Goal: Feedback & Contribution: Contribute content

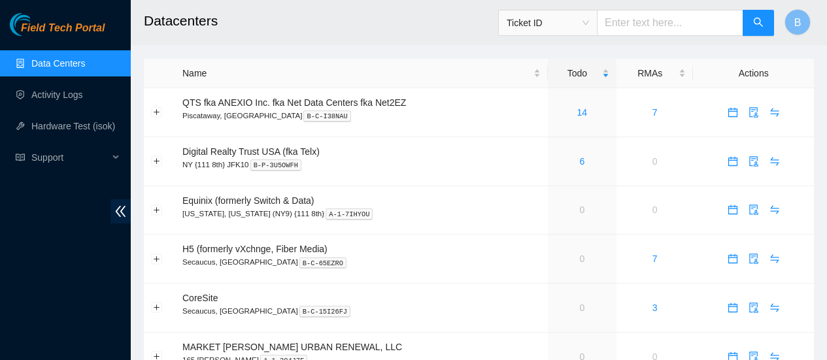
scroll to position [210, 0]
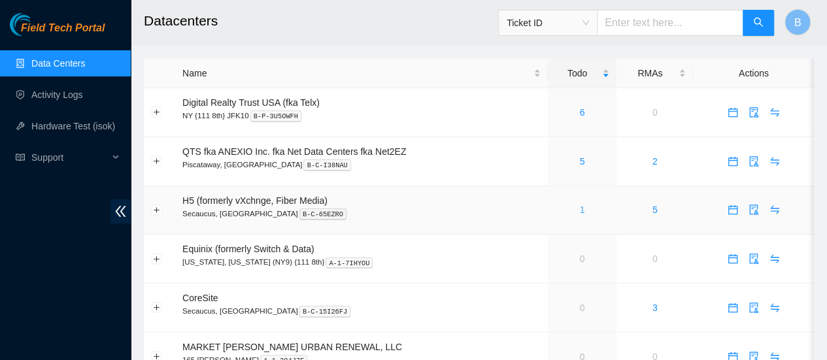
click at [580, 210] on link "1" at bounding box center [581, 210] width 5 height 10
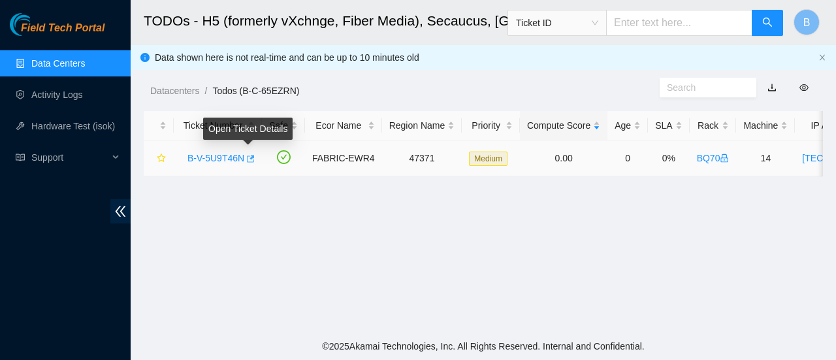
click at [248, 156] on icon "button" at bounding box center [249, 158] width 9 height 9
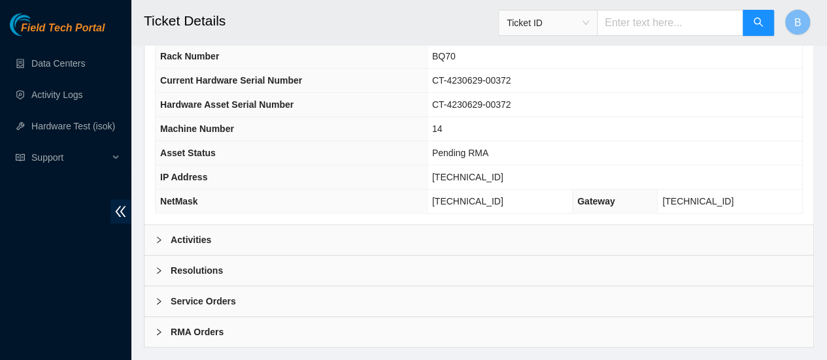
scroll to position [500, 0]
click at [187, 246] on b "Activities" at bounding box center [191, 238] width 41 height 14
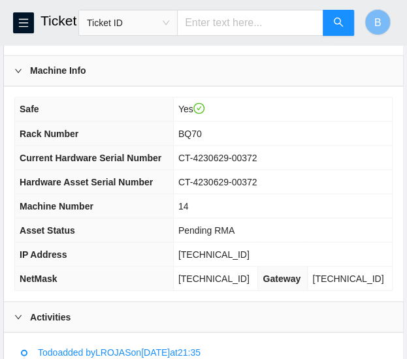
scroll to position [579, 0]
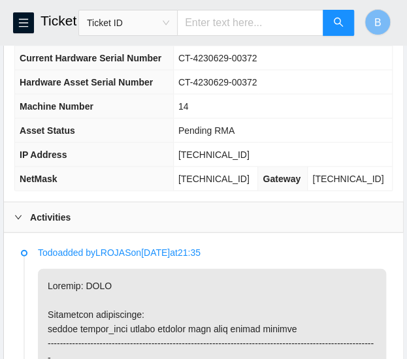
click at [216, 159] on span "23.195.36.209" at bounding box center [213, 154] width 71 height 10
copy span "23.195.36.209"
click at [220, 184] on span "255.255.255.224" at bounding box center [213, 178] width 71 height 10
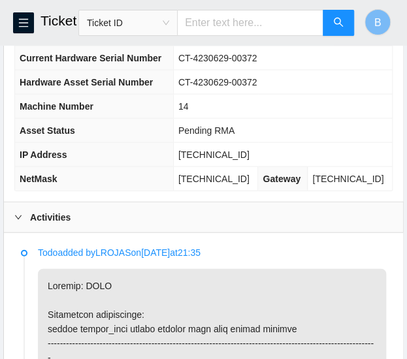
click at [220, 184] on span "255.255.255.224" at bounding box center [213, 178] width 71 height 10
copy span "255.255.255.224"
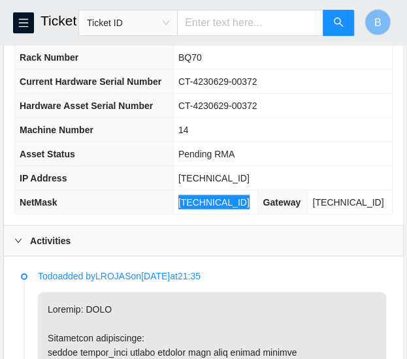
scroll to position [552, 0]
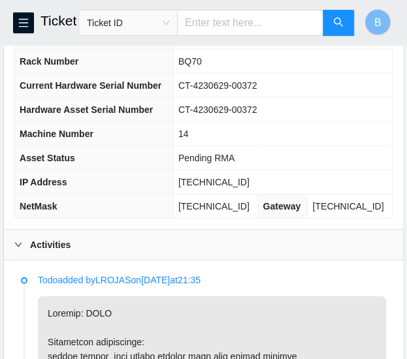
click at [199, 66] on span "BQ70" at bounding box center [190, 61] width 24 height 10
copy span "BQ70"
click at [189, 139] on span "14" at bounding box center [183, 133] width 10 height 10
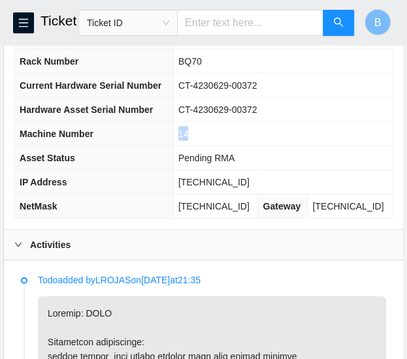
click at [189, 139] on span "14" at bounding box center [183, 133] width 10 height 10
copy span "14"
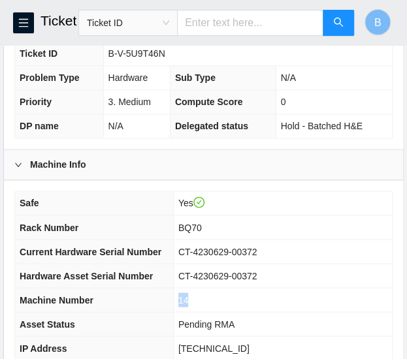
scroll to position [387, 0]
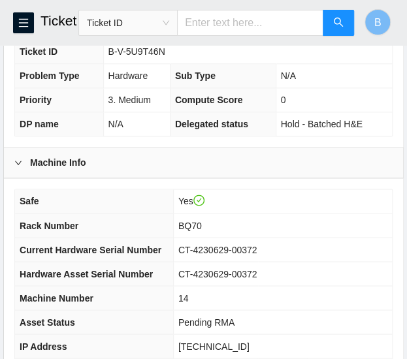
click at [140, 57] on span "B-V-5U9T46N" at bounding box center [136, 51] width 57 height 10
copy span "B-V-5U9T46N"
drag, startPoint x: 267, startPoint y: 275, endPoint x: 188, endPoint y: 269, distance: 78.6
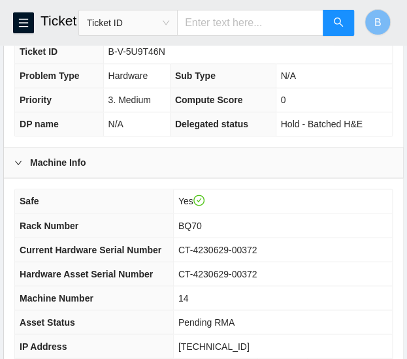
drag, startPoint x: 188, startPoint y: 269, endPoint x: 233, endPoint y: 299, distance: 53.3
click at [233, 279] on span "CT-4230629-00372" at bounding box center [217, 274] width 79 height 10
copy span "CT-4230629-00372"
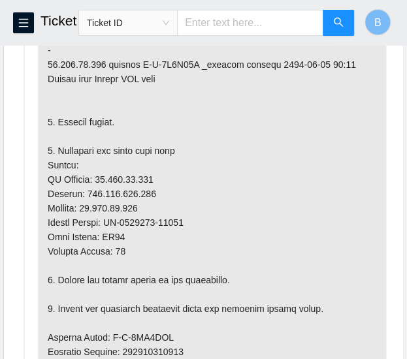
scroll to position [887, 0]
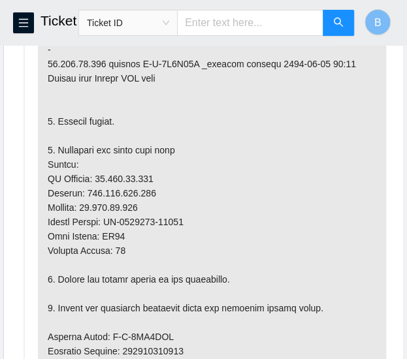
click at [191, 274] on p at bounding box center [212, 352] width 348 height 782
drag, startPoint x: 187, startPoint y: 247, endPoint x: 112, endPoint y: 243, distance: 75.3
click at [112, 243] on p at bounding box center [212, 352] width 348 height 782
copy p "CT-4230629-00303"
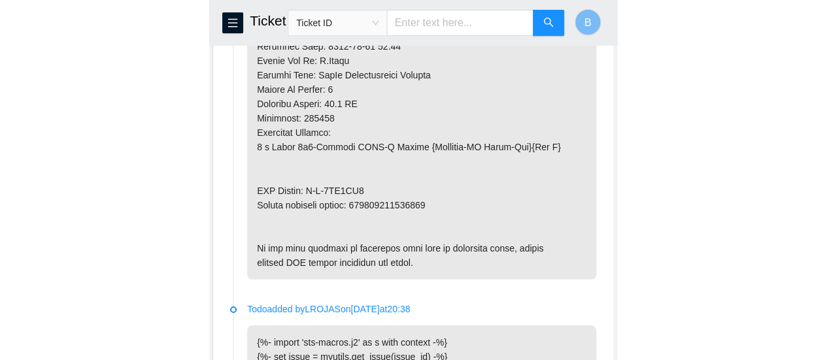
scroll to position [1351, 0]
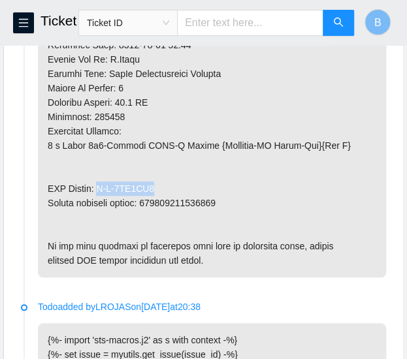
drag, startPoint x: 161, startPoint y: 209, endPoint x: 103, endPoint y: 210, distance: 57.5
copy p "B-V-5UD0XQ3"
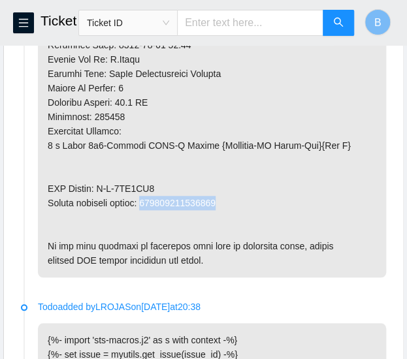
drag, startPoint x: 225, startPoint y: 227, endPoint x: 148, endPoint y: 231, distance: 76.6
copy p "093642900249808"
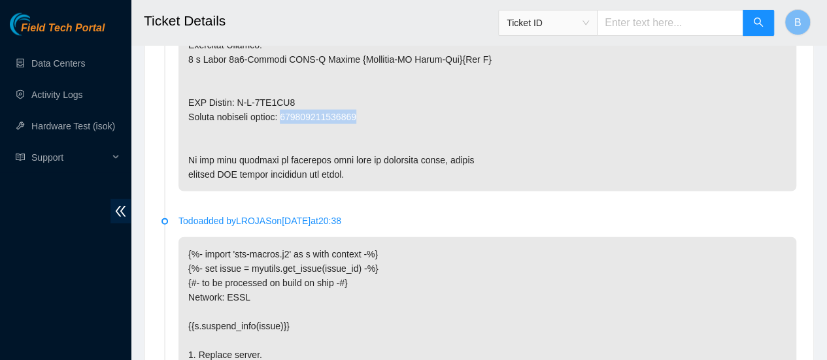
scroll to position [1366, 0]
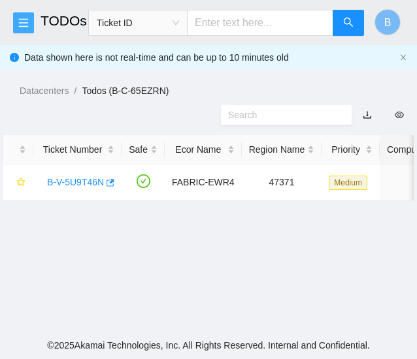
click at [21, 19] on icon "menu" at bounding box center [23, 22] width 9 height 8
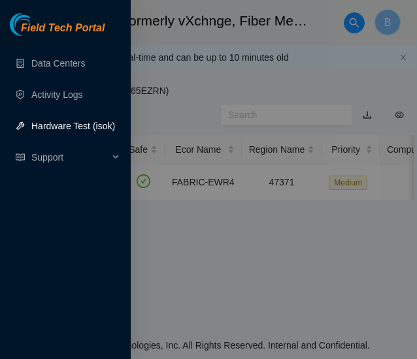
click at [56, 125] on link "Hardware Test (isok)" at bounding box center [73, 126] width 84 height 10
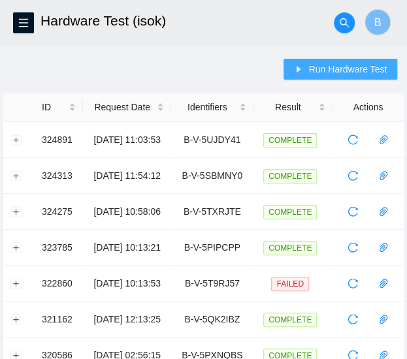
click at [321, 67] on span "Run Hardware Test" at bounding box center [347, 69] width 78 height 14
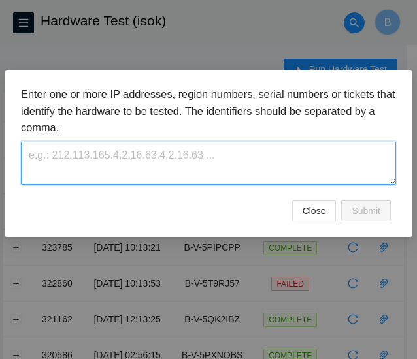
click at [125, 158] on textarea at bounding box center [208, 163] width 375 height 42
paste textarea "B-V-5U9T46N"
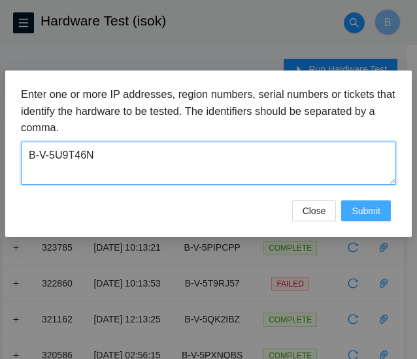
type textarea "B-V-5U9T46N"
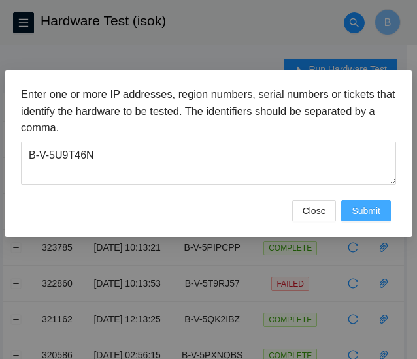
click at [367, 201] on button "Submit" at bounding box center [366, 211] width 50 height 21
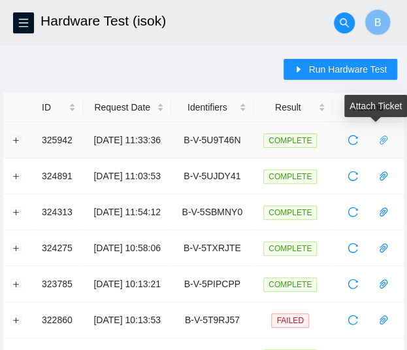
click at [386, 139] on icon "paper-clip" at bounding box center [384, 139] width 8 height 9
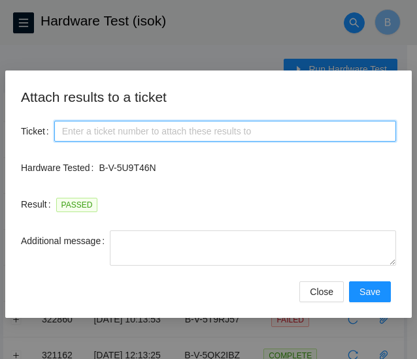
click at [108, 132] on input "Ticket" at bounding box center [225, 131] width 342 height 21
paste input "B-V-5U9T46N"
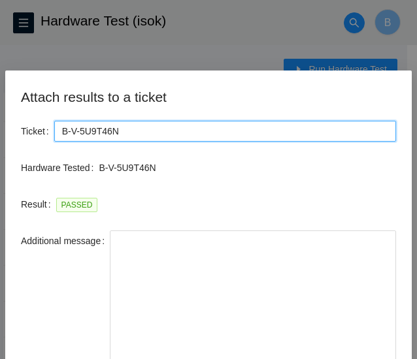
drag, startPoint x: 394, startPoint y: 262, endPoint x: 289, endPoint y: 389, distance: 165.3
click at [289, 359] on html "FTP Data Centers Activity Logs Hardware Test (isok) Support Hardware Test (isok…" at bounding box center [208, 179] width 417 height 359
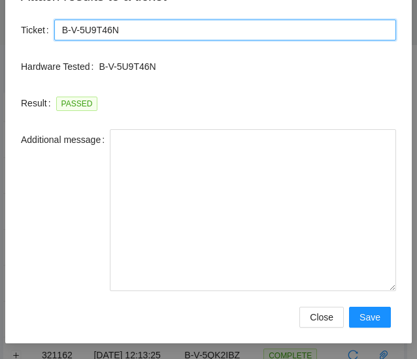
type input "B-V-5U9T46N"
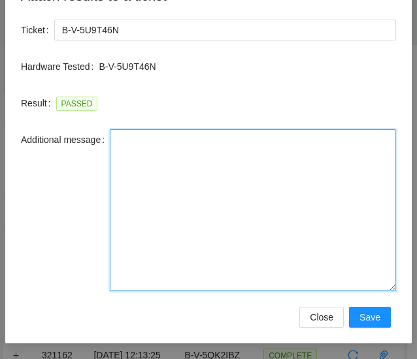
click at [173, 204] on textarea "Additional message" at bounding box center [253, 210] width 286 height 162
paste textarea "-Scheduled a visit to work on ticket # -Got access approval from NIE -Contacted…"
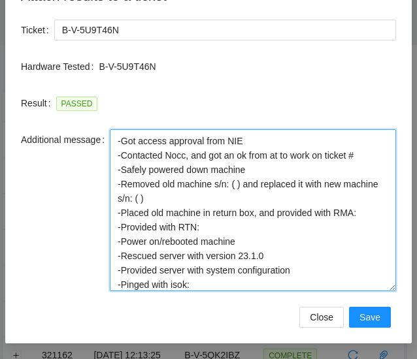
scroll to position [0, 0]
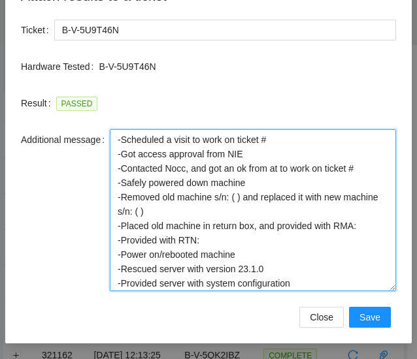
click at [289, 143] on textarea "-Scheduled a visit to work on ticket # -Got access approval from NIE -Contacted…" at bounding box center [253, 210] width 286 height 162
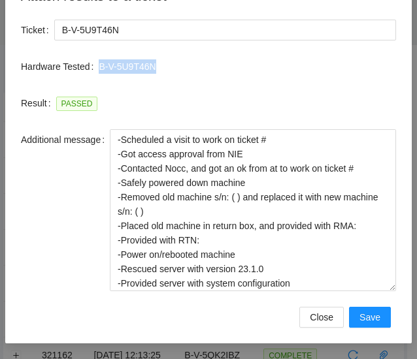
drag, startPoint x: 154, startPoint y: 65, endPoint x: 94, endPoint y: 67, distance: 60.1
click at [99, 67] on p "B-V-5U9T46N" at bounding box center [247, 66] width 297 height 14
copy p "B-V-5U9T46N"
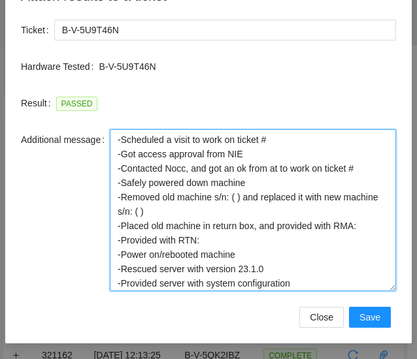
click at [291, 137] on textarea "-Scheduled a visit to work on ticket # -Got access approval from NIE -Contacted…" at bounding box center [253, 210] width 286 height 162
paste textarea "B-V-5U9T46N"
click at [357, 165] on textarea "-Scheduled a visit to work on ticket #B-V-5U9T46N -Got access approval from NIE…" at bounding box center [253, 210] width 286 height 162
paste textarea "B-V-5U9T46N"
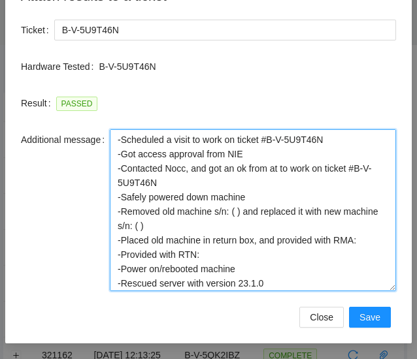
click at [231, 215] on textarea "-Scheduled a visit to work on ticket #B-V-5U9T46N -Got access approval from NIE…" at bounding box center [253, 210] width 286 height 162
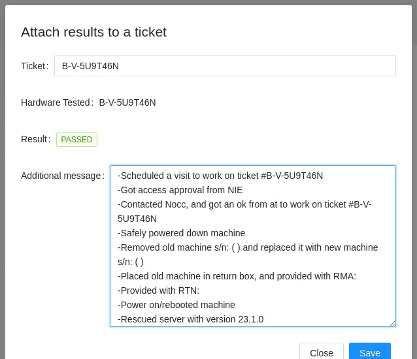
scroll to position [65, 0]
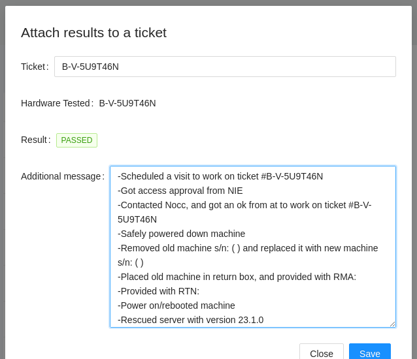
paste textarea "CT-4230629-00372"
drag, startPoint x: 209, startPoint y: 266, endPoint x: 657, endPoint y: 298, distance: 448.8
click at [416, 298] on html "FTP Data Centers Activity Logs Hardware Test (isok) Support Hardware Test (isok…" at bounding box center [208, 179] width 417 height 359
click at [208, 263] on textarea "-Scheduled a visit to work on ticket #B-V-5U9T46N -Got access approval from NIE…" at bounding box center [253, 247] width 286 height 162
paste textarea "CT-4230629-00303"
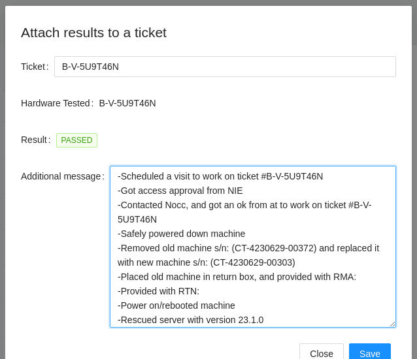
click at [365, 278] on textarea "-Scheduled a visit to work on ticket #B-V-5U9T46N -Got access approval from NIE…" at bounding box center [253, 247] width 286 height 162
paste textarea "B-V-5UD0XQ3"
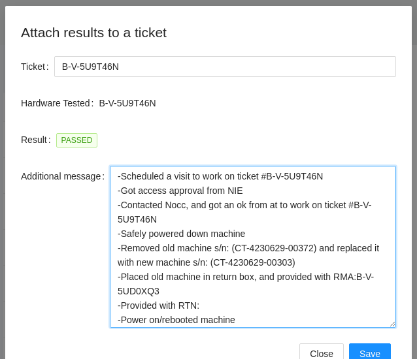
click at [225, 306] on textarea "-Scheduled a visit to work on ticket #B-V-5U9T46N -Got access approval from NIE…" at bounding box center [253, 247] width 286 height 162
paste textarea "093642900249808"
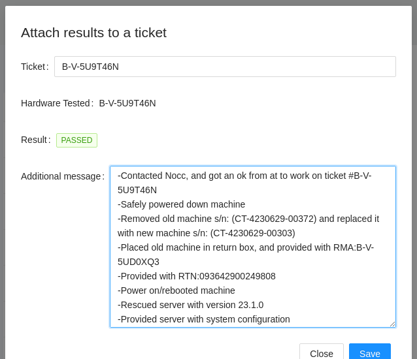
scroll to position [45, 0]
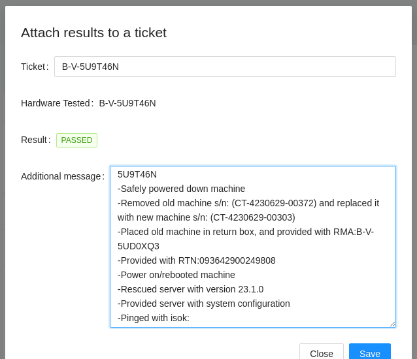
click at [281, 289] on textarea "-Scheduled a visit to work on ticket #B-V-5U9T46N -Got access approval from NIE…" at bounding box center [253, 247] width 286 height 162
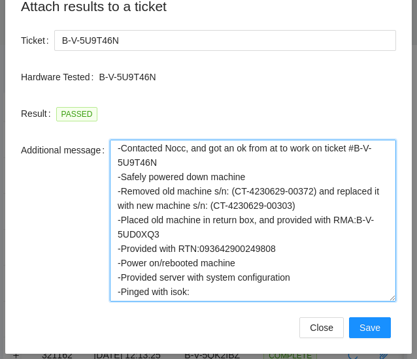
scroll to position [101, 0]
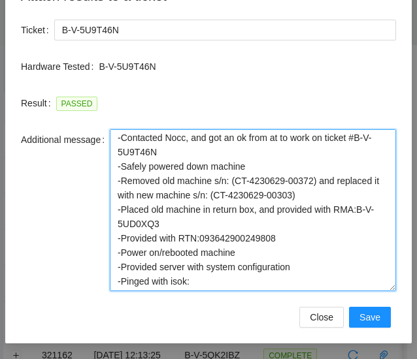
click at [252, 288] on textarea "-Scheduled a visit to work on ticket #B-V-5U9T46N -Got access approval from NIE…" at bounding box center [253, 210] width 286 height 162
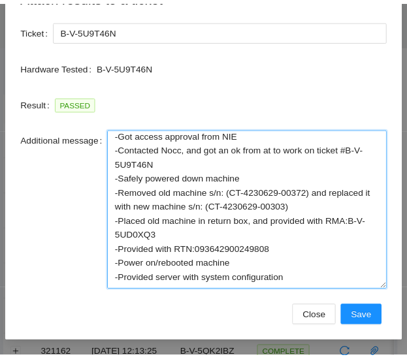
scroll to position [31, 0]
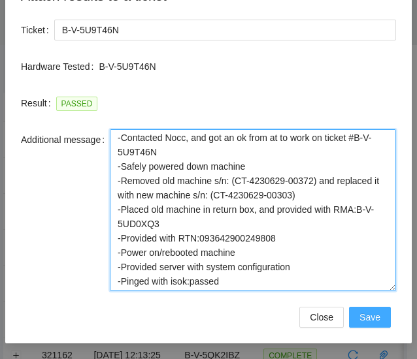
type textarea "-Scheduled a visit to work on ticket #B-V-5U9T46N -Got access approval from NIE…"
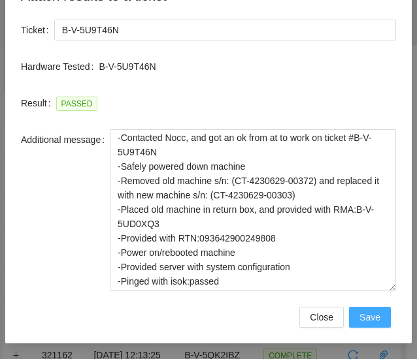
click at [363, 320] on span "Save" at bounding box center [369, 317] width 21 height 14
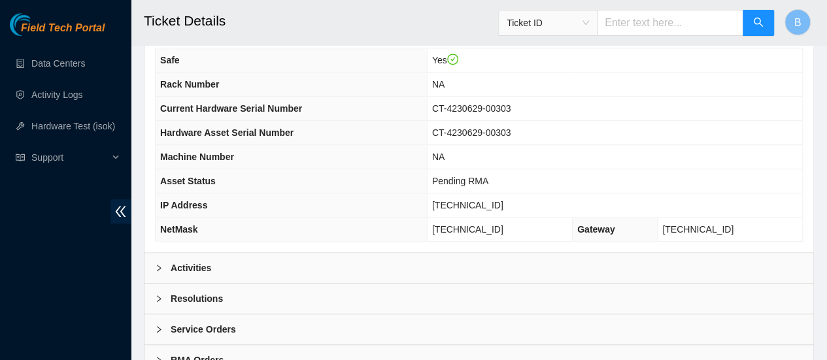
scroll to position [534, 0]
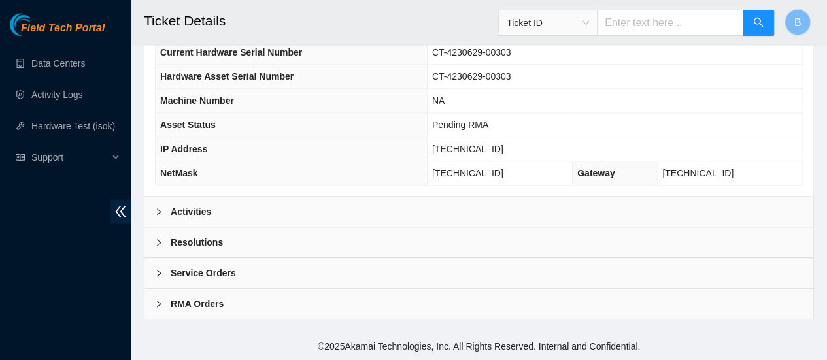
click at [160, 236] on div at bounding box center [163, 242] width 16 height 14
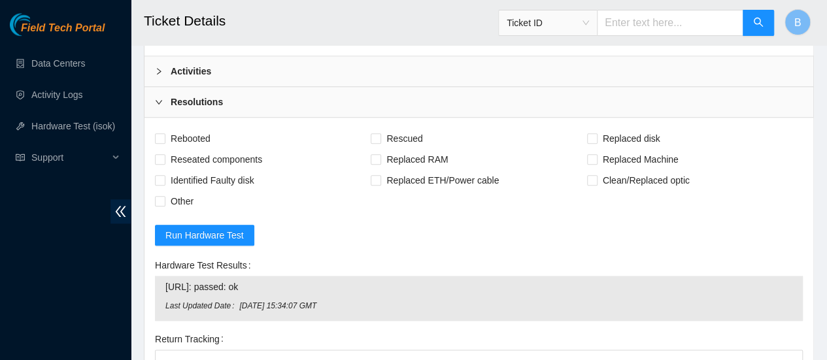
scroll to position [669, 0]
click at [591, 162] on input "Replaced Machine" at bounding box center [591, 157] width 9 height 9
checkbox input "true"
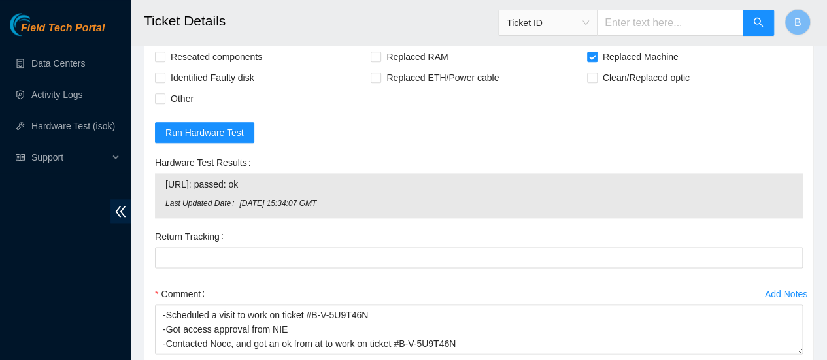
scroll to position [770, 0]
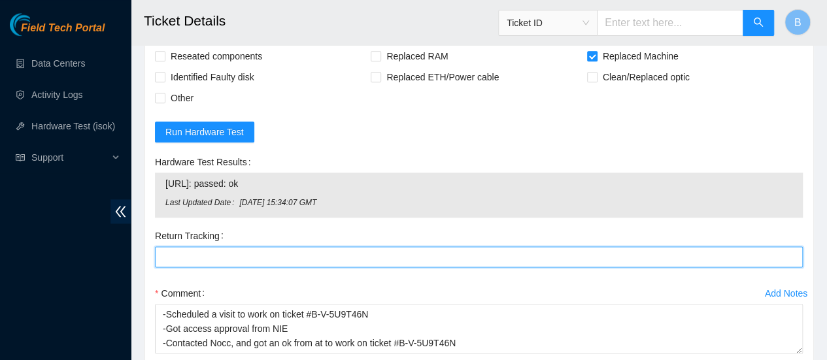
click at [184, 265] on Tracking "Return Tracking" at bounding box center [479, 256] width 648 height 21
paste Tracking "093642900249808"
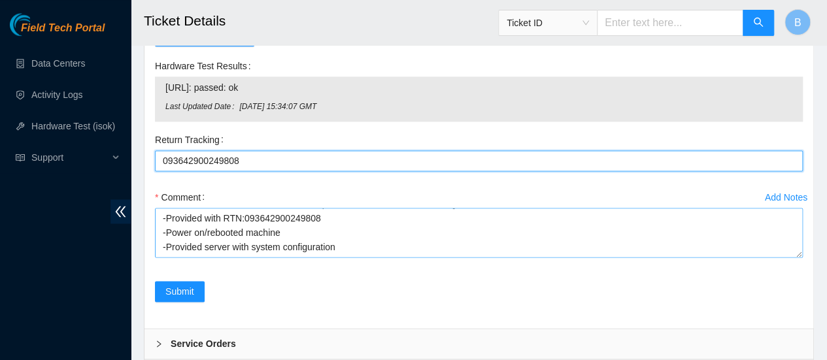
scroll to position [101, 0]
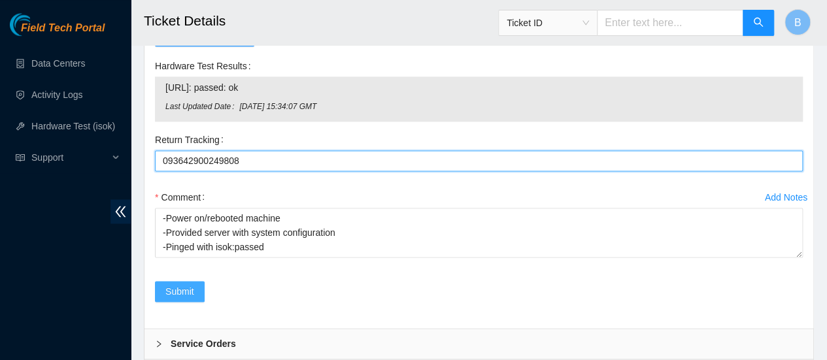
type Tracking "093642900249808"
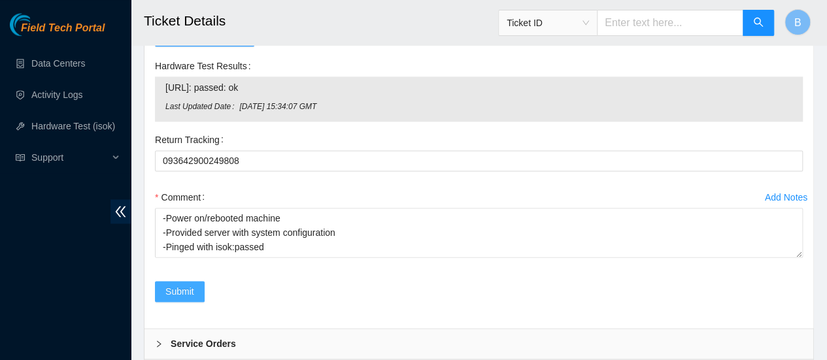
click at [179, 295] on span "Submit" at bounding box center [179, 291] width 29 height 14
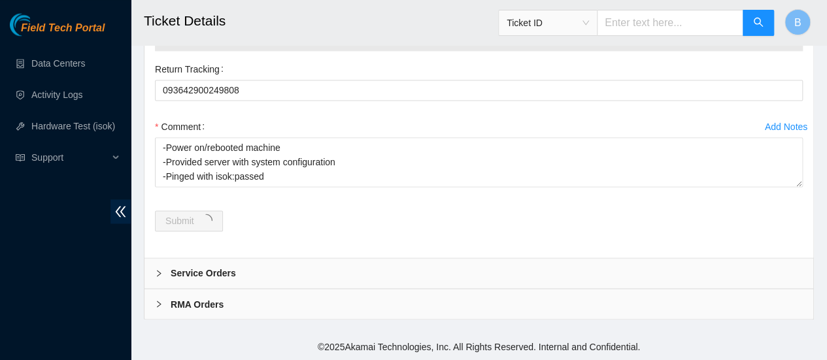
scroll to position [0, 0]
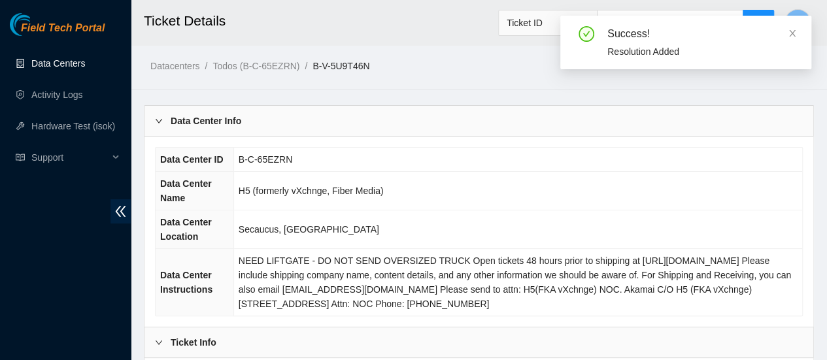
click at [43, 62] on link "Data Centers" at bounding box center [58, 63] width 54 height 10
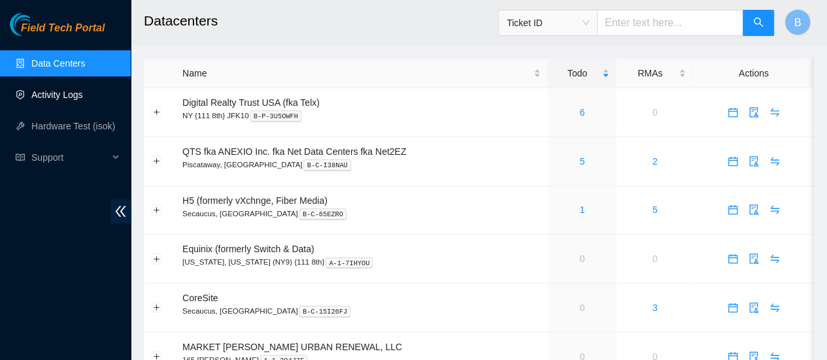
click at [59, 97] on link "Activity Logs" at bounding box center [57, 95] width 52 height 10
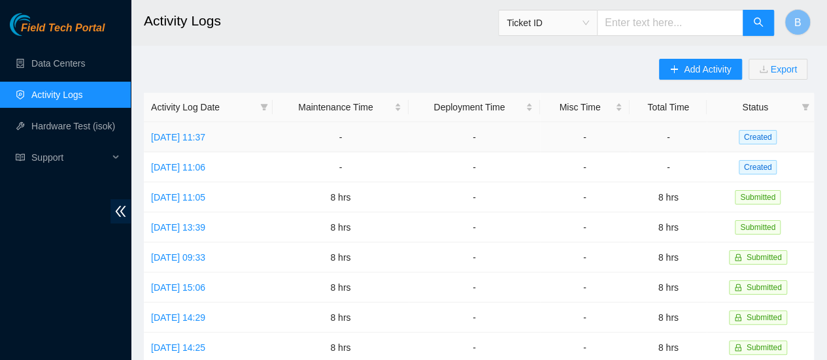
click at [229, 144] on td "[DATE] 11:37" at bounding box center [208, 137] width 129 height 30
click at [205, 138] on link "[DATE] 11:37" at bounding box center [178, 137] width 54 height 10
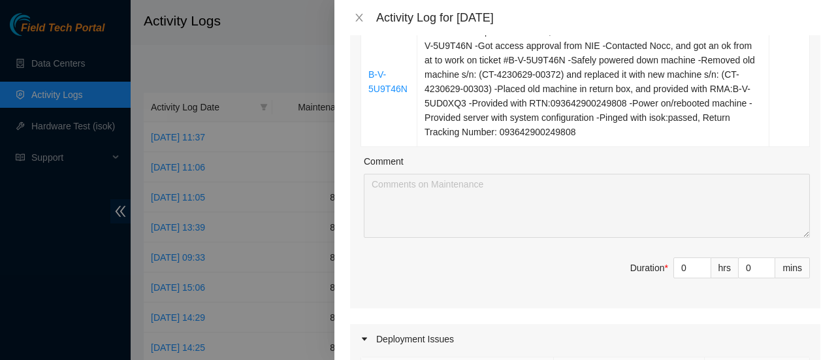
scroll to position [269, 0]
click at [684, 265] on input "0" at bounding box center [692, 267] width 37 height 20
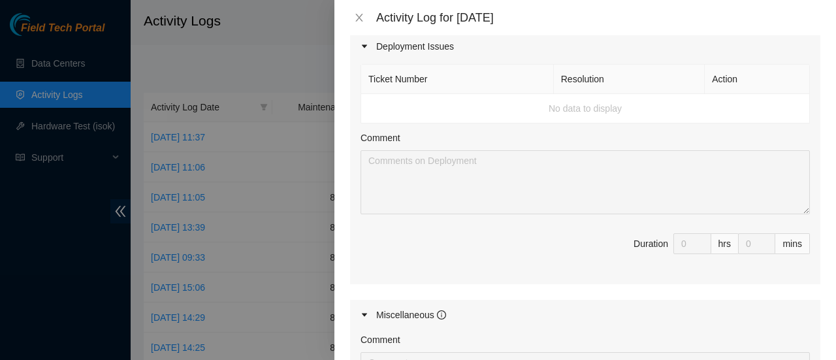
scroll to position [561, 0]
click at [359, 20] on icon "close" at bounding box center [359, 17] width 10 height 10
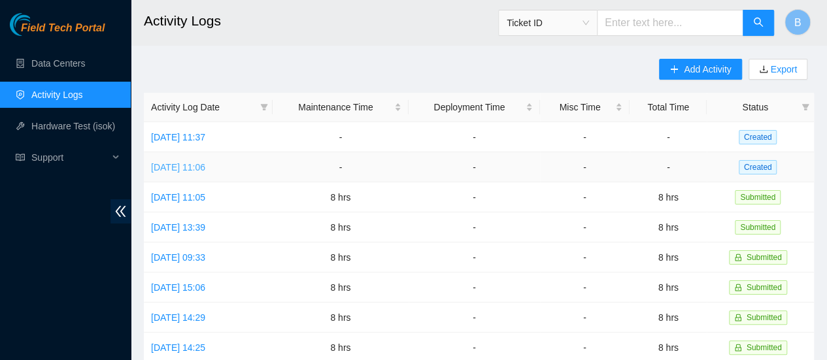
click at [188, 169] on link "[DATE] 11:06" at bounding box center [178, 167] width 54 height 10
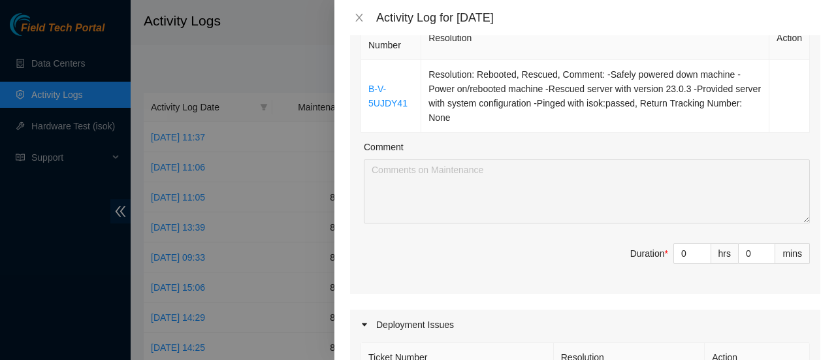
scroll to position [274, 0]
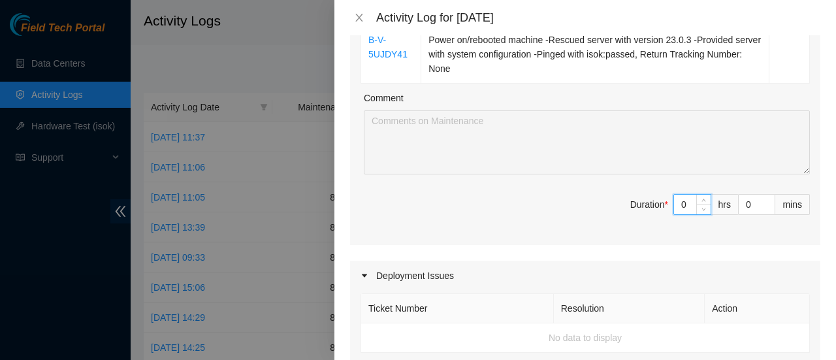
click at [681, 200] on input "0" at bounding box center [692, 205] width 37 height 20
type input "8"
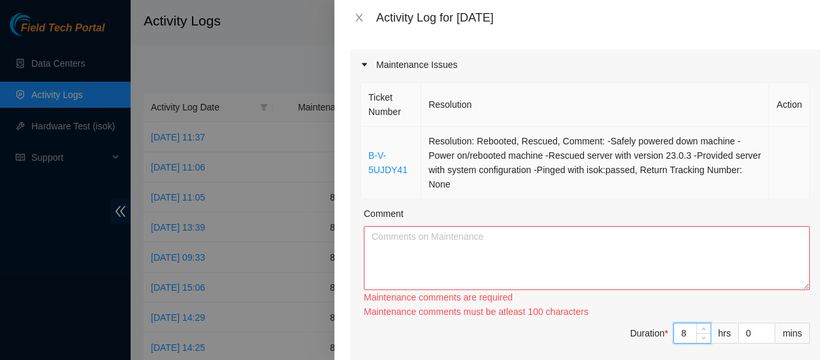
scroll to position [164, 0]
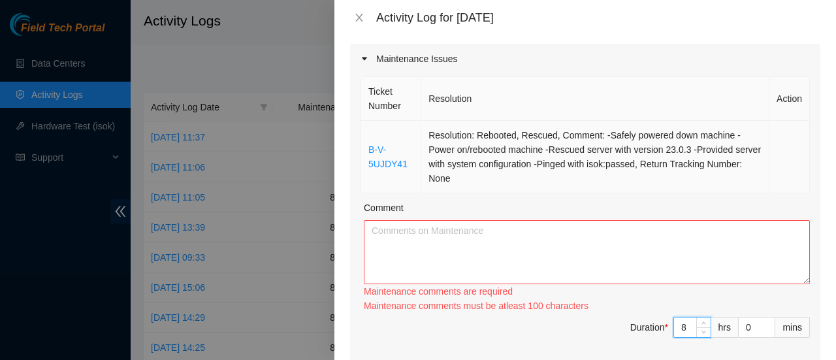
type input "8"
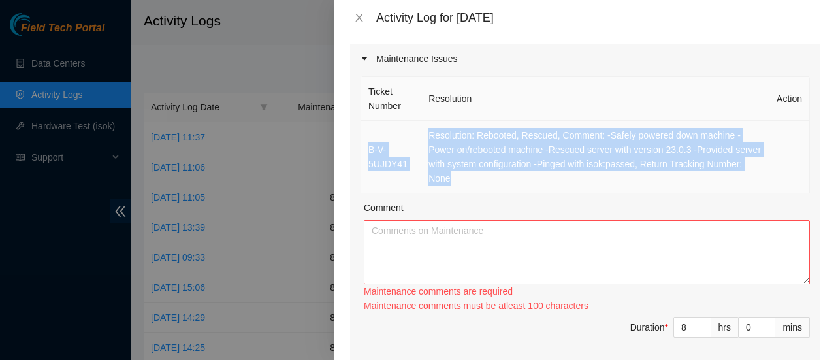
drag, startPoint x: 504, startPoint y: 183, endPoint x: 361, endPoint y: 141, distance: 148.7
click at [361, 141] on tr "B-V-5UJDY41 Resolution: Rebooted, Rescued, Comment: -Safely powered down machin…" at bounding box center [585, 157] width 449 height 73
copy tr "B-V-5UJDY41 Resolution: Rebooted, Rescued, Comment: -Safely powered down machin…"
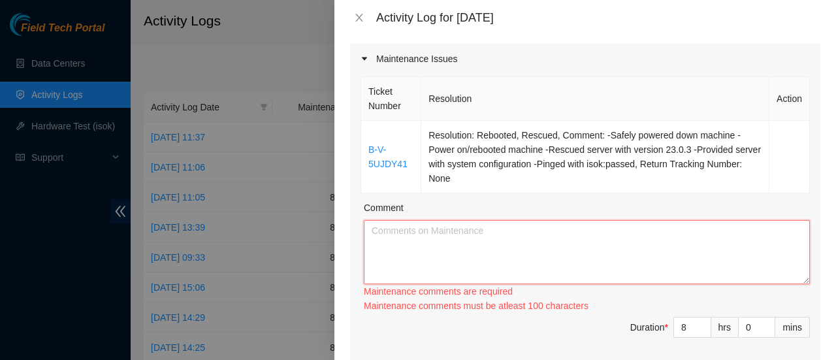
click at [440, 246] on textarea "Comment" at bounding box center [587, 252] width 446 height 64
paste textarea "B-V-5UJDY41 Resolution: Rebooted, Rescued, Comment: -Safely powered down machin…"
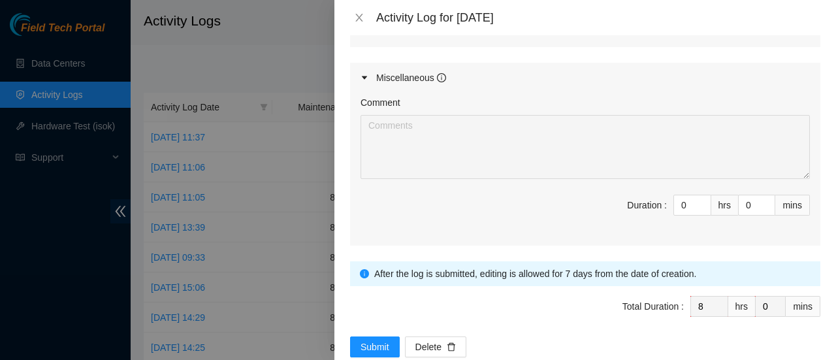
scroll to position [765, 0]
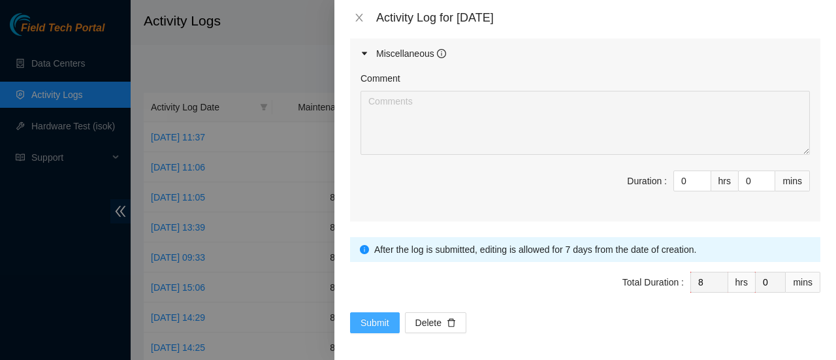
type textarea "B-V-5UJDY41 Resolution: Rebooted, Rescued, Comment: -Safely powered down machin…"
click at [366, 321] on span "Submit" at bounding box center [375, 323] width 29 height 14
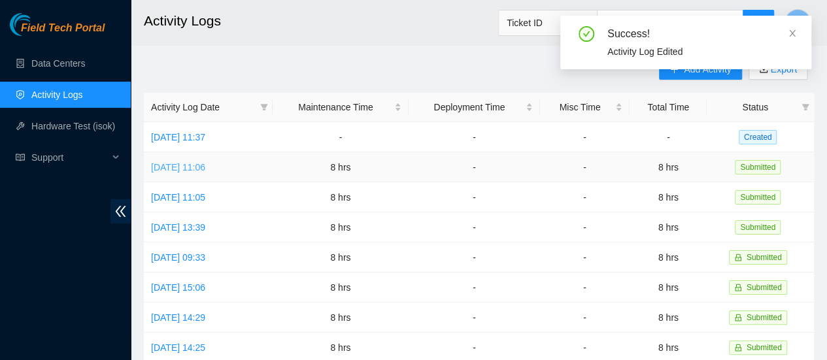
click at [205, 168] on link "[DATE] 11:06" at bounding box center [178, 167] width 54 height 10
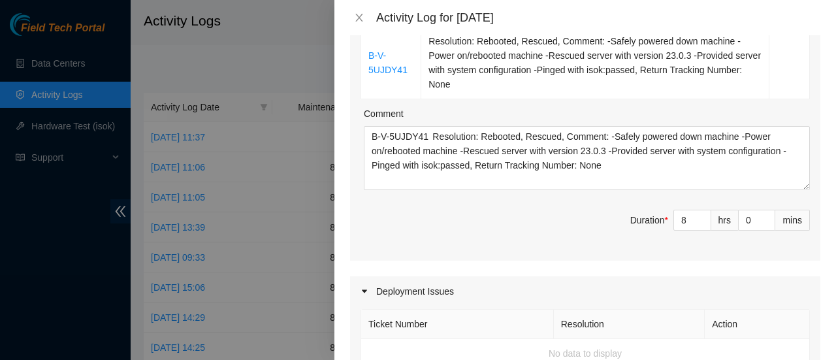
scroll to position [0, 0]
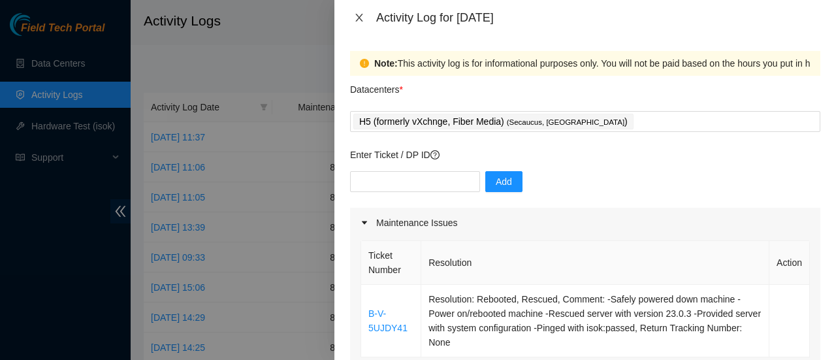
click at [358, 16] on icon "close" at bounding box center [359, 18] width 7 height 8
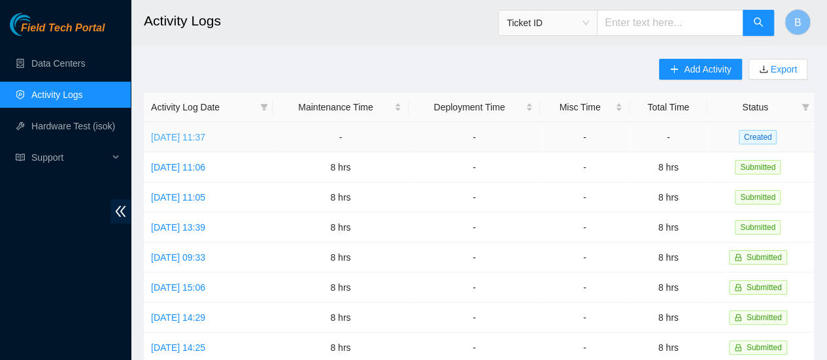
click at [201, 137] on link "[DATE] 11:37" at bounding box center [178, 137] width 54 height 10
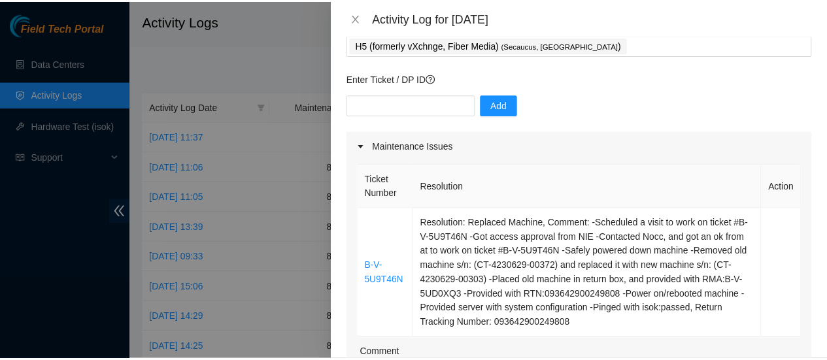
scroll to position [78, 0]
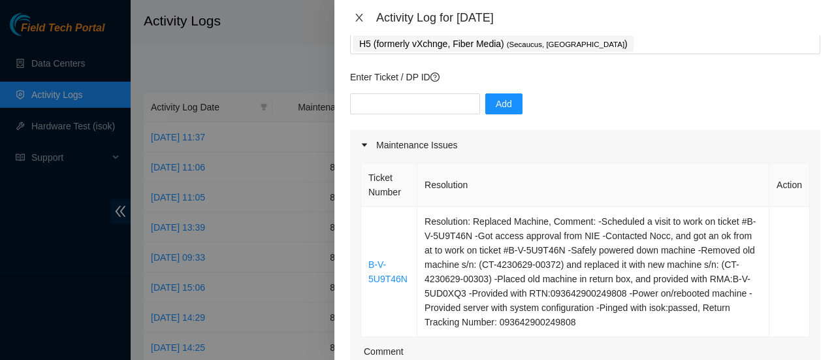
click at [365, 19] on button "Close" at bounding box center [359, 18] width 18 height 12
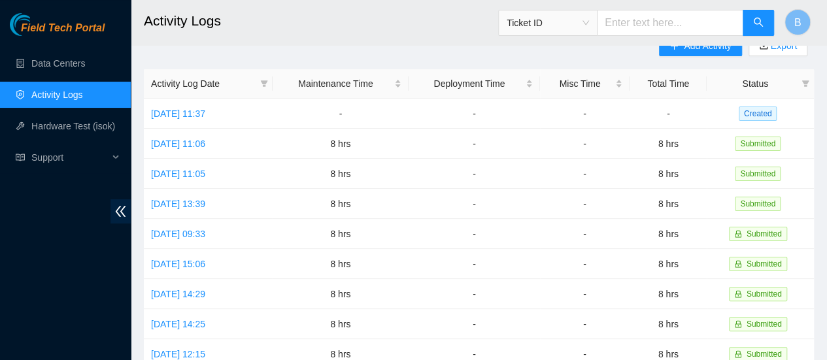
scroll to position [0, 0]
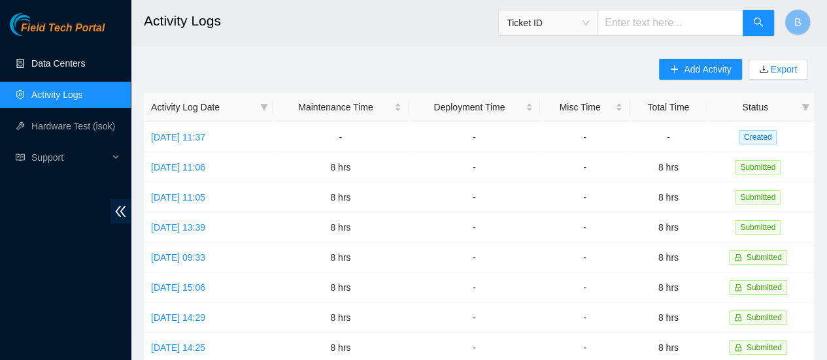
click at [52, 61] on link "Data Centers" at bounding box center [58, 63] width 54 height 10
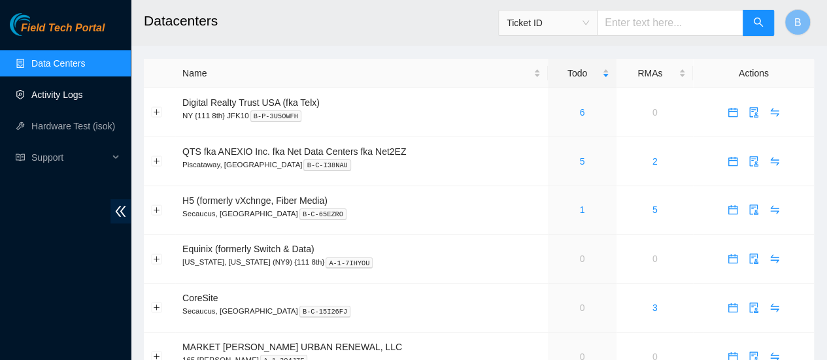
click at [67, 100] on link "Activity Logs" at bounding box center [57, 95] width 52 height 10
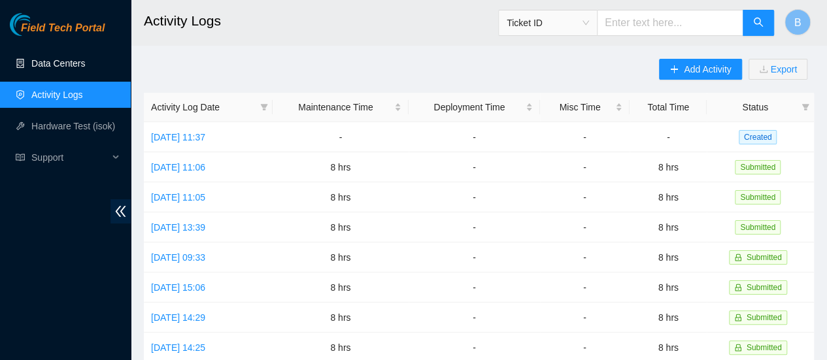
click at [58, 58] on link "Data Centers" at bounding box center [58, 63] width 54 height 10
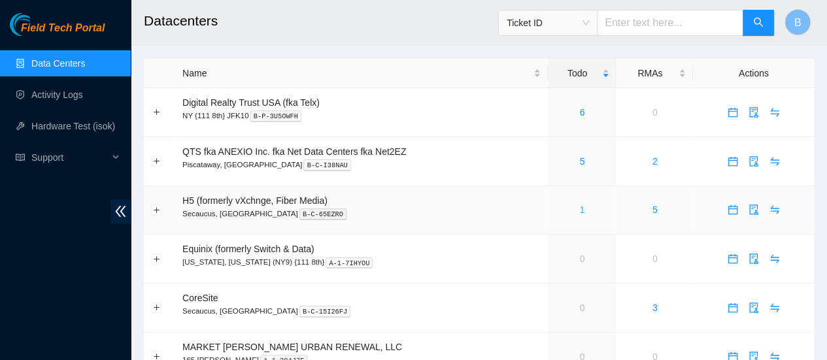
click at [583, 212] on link "1" at bounding box center [581, 210] width 5 height 10
click at [59, 95] on link "Activity Logs" at bounding box center [57, 95] width 52 height 10
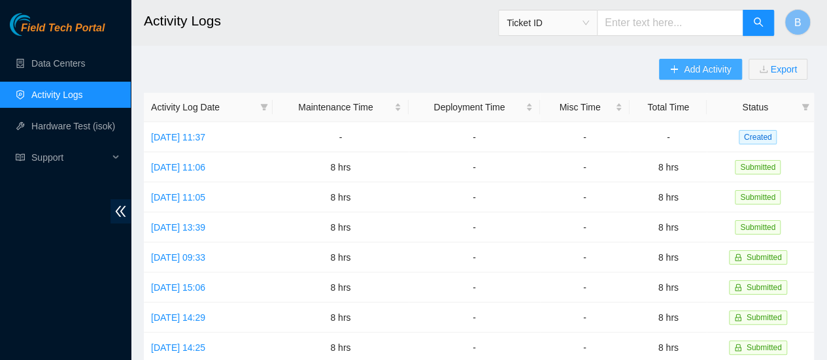
click at [712, 70] on span "Add Activity" at bounding box center [707, 69] width 47 height 14
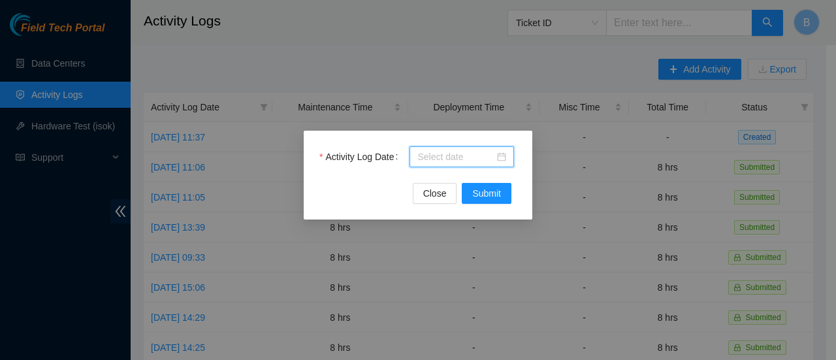
click at [468, 150] on body "Field Tech Portal Data Centers Activity Logs Hardware Test (isok) Support Activ…" at bounding box center [413, 180] width 827 height 360
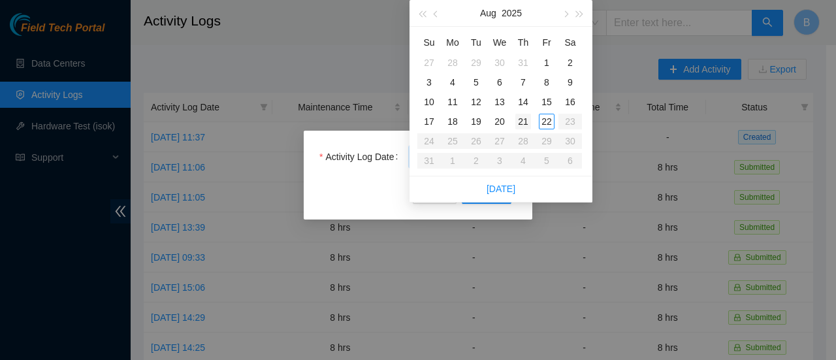
type input "[DATE]"
click at [523, 121] on div "21" at bounding box center [524, 122] width 16 height 16
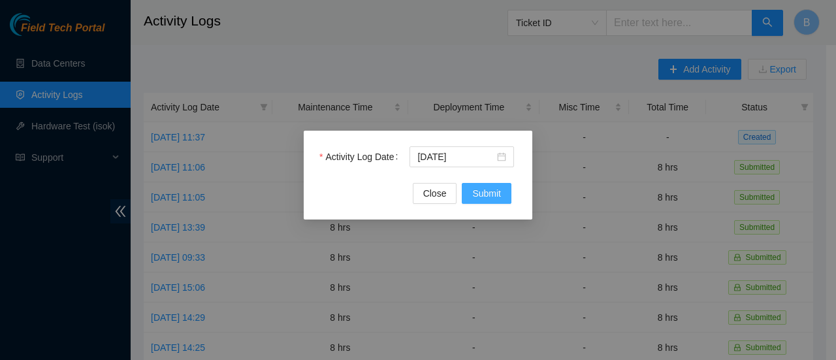
click at [492, 193] on span "Submit" at bounding box center [486, 193] width 29 height 14
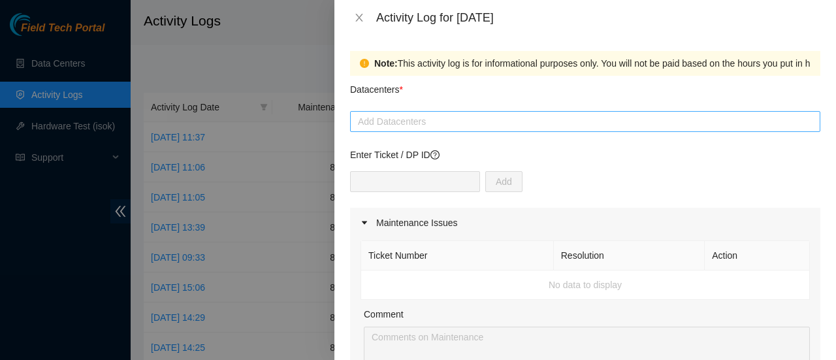
click at [442, 120] on div at bounding box center [586, 122] width 464 height 16
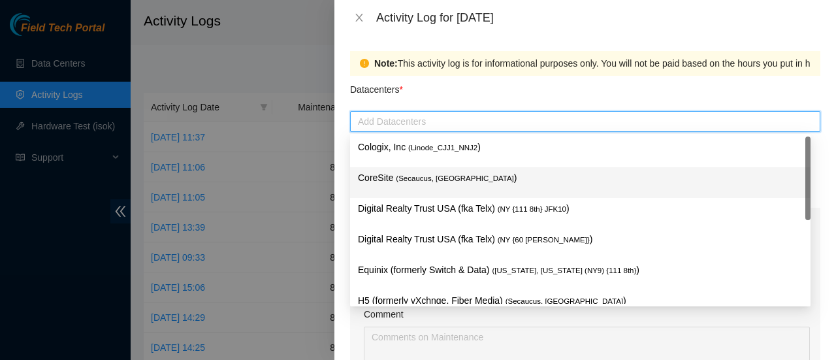
click at [426, 174] on span "( Secaucus, [GEOGRAPHIC_DATA]" at bounding box center [455, 178] width 118 height 8
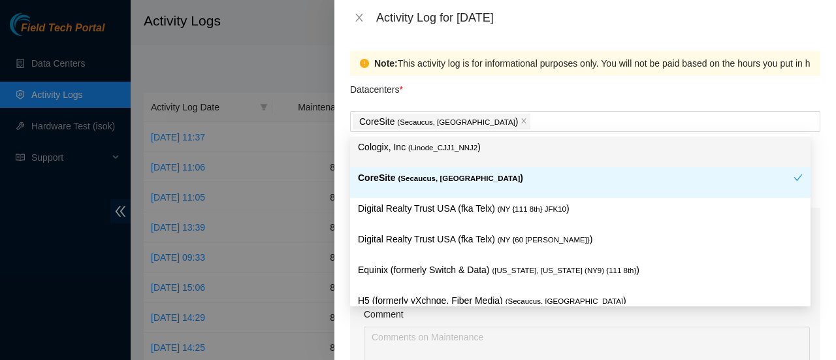
click at [251, 38] on div at bounding box center [418, 180] width 836 height 360
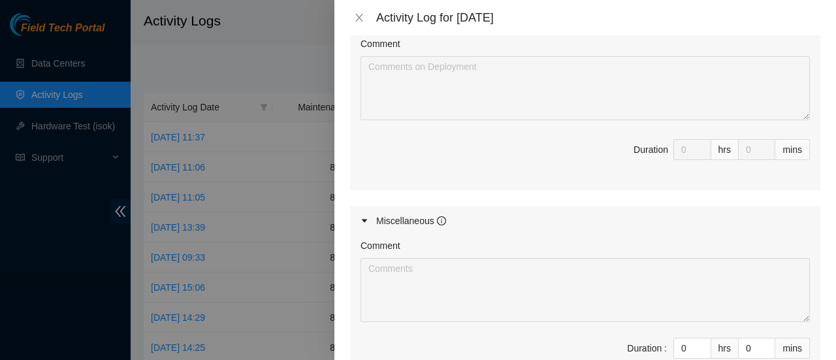
scroll to position [620, 0]
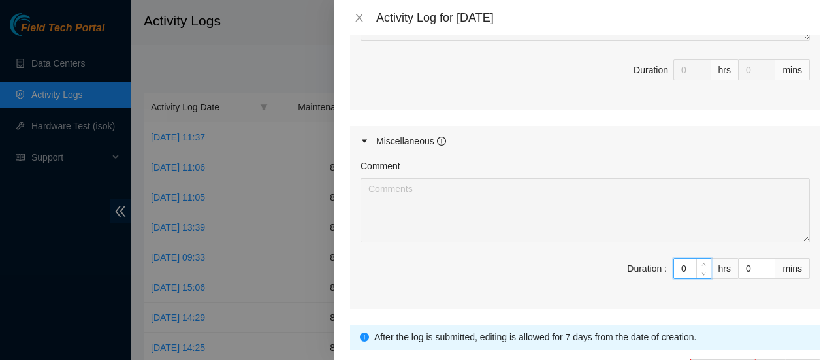
click at [681, 267] on input "0" at bounding box center [692, 269] width 37 height 20
type input "8"
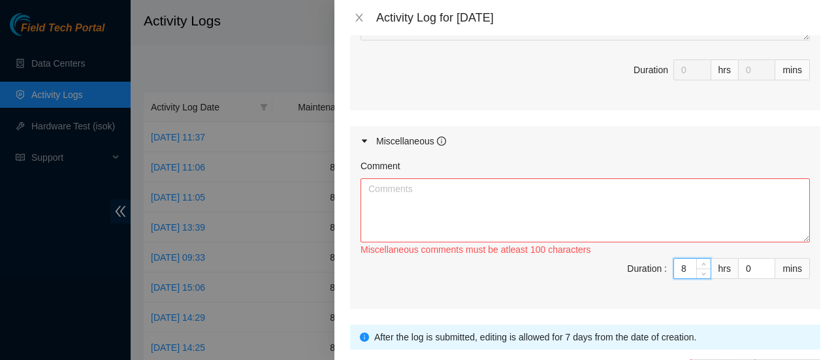
type input "8"
click at [508, 207] on textarea "Comment" at bounding box center [586, 210] width 450 height 64
click at [512, 202] on textarea "Comment" at bounding box center [586, 210] width 450 height 64
paste textarea "[PERSON_NAME] [DATE] 2:14 PM • Cleaned around the cage sorter fibers and label …"
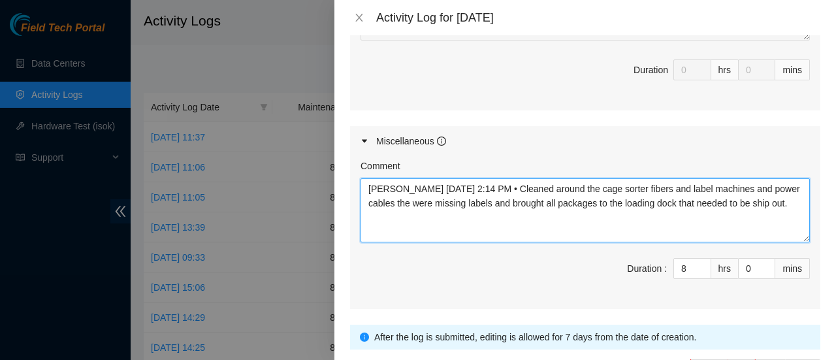
drag, startPoint x: 518, startPoint y: 186, endPoint x: 335, endPoint y: 185, distance: 183.0
click at [335, 185] on div "Note: This activity log is for informational purposes only. You will not be pai…" at bounding box center [586, 197] width 502 height 325
drag, startPoint x: 620, startPoint y: 185, endPoint x: 527, endPoint y: 184, distance: 92.8
click at [527, 184] on textarea "Cleaned around the cage sorter fibers and label machines and power cables the w…" at bounding box center [586, 210] width 450 height 64
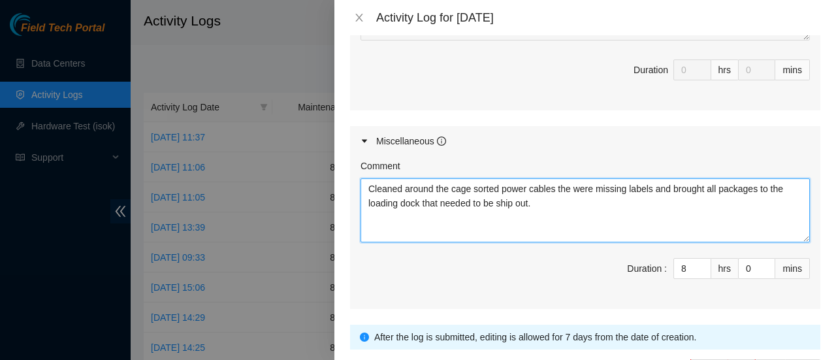
click at [552, 188] on textarea "Cleaned around the cage sorted power cables the were missing labels and brought…" at bounding box center [586, 210] width 450 height 64
drag, startPoint x: 651, startPoint y: 188, endPoint x: 594, endPoint y: 190, distance: 56.9
click at [594, 190] on textarea "Cleaned around the cage sorted power cables the were missing labels and brought…" at bounding box center [586, 210] width 450 height 64
click at [553, 184] on textarea "Cleaned around the cage sorted power cables the were from previous decons and b…" at bounding box center [586, 210] width 450 height 64
drag, startPoint x: 757, startPoint y: 201, endPoint x: 438, endPoint y: 210, distance: 319.0
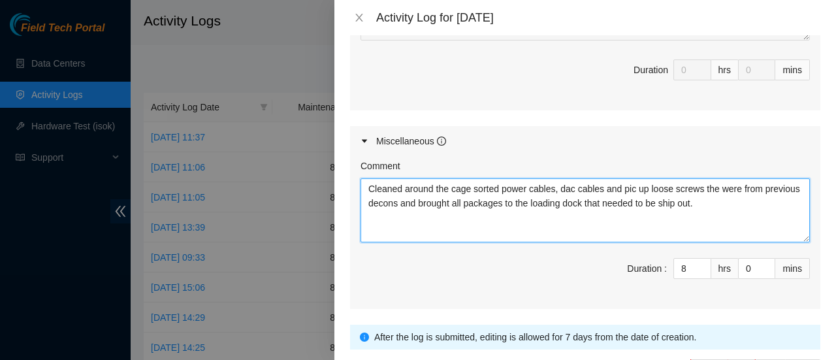
click at [438, 210] on textarea "Cleaned around the cage sorted power cables, dac cables and pic up loose screws…" at bounding box center [586, 210] width 450 height 64
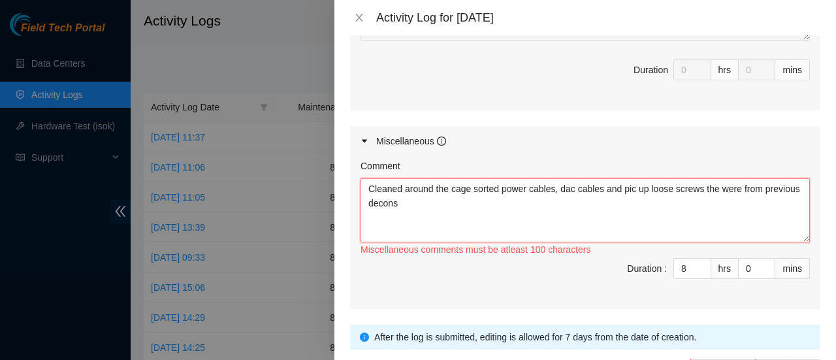
click at [612, 210] on textarea "Cleaned around the cage sorted power cables, dac cables and pic up loose screws…" at bounding box center [586, 210] width 450 height 64
click at [633, 188] on textarea "Cleaned around the cage sorted power cables, dac cables and pic up loose screws…" at bounding box center [586, 210] width 450 height 64
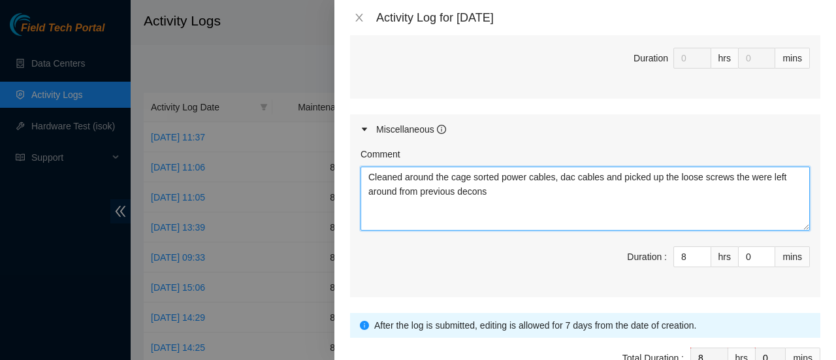
scroll to position [707, 0]
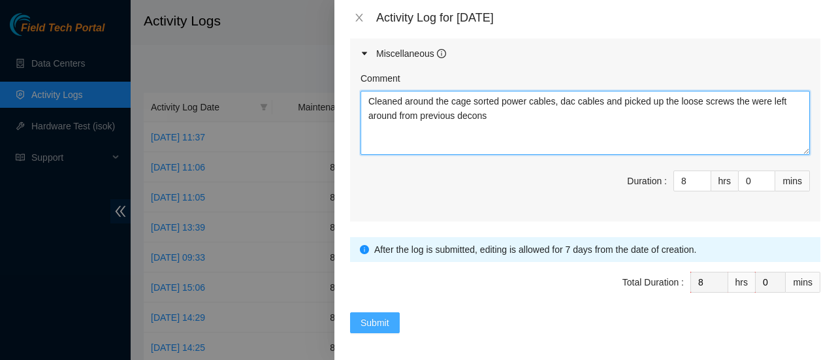
type textarea "Cleaned around the cage sorted power cables, dac cables and picked up the loose…"
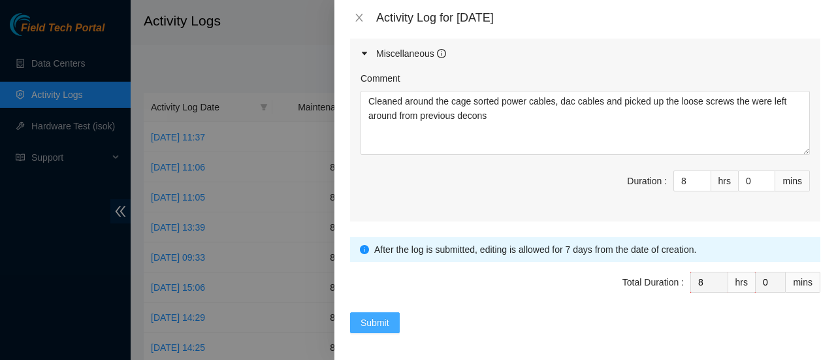
click at [362, 316] on span "Submit" at bounding box center [375, 323] width 29 height 14
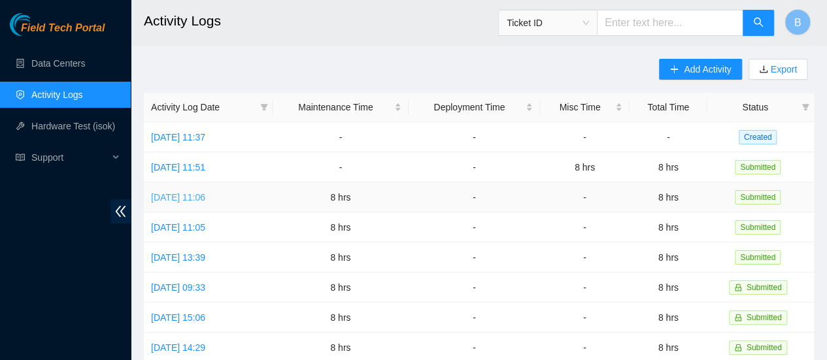
click at [205, 193] on link "[DATE] 11:06" at bounding box center [178, 197] width 54 height 10
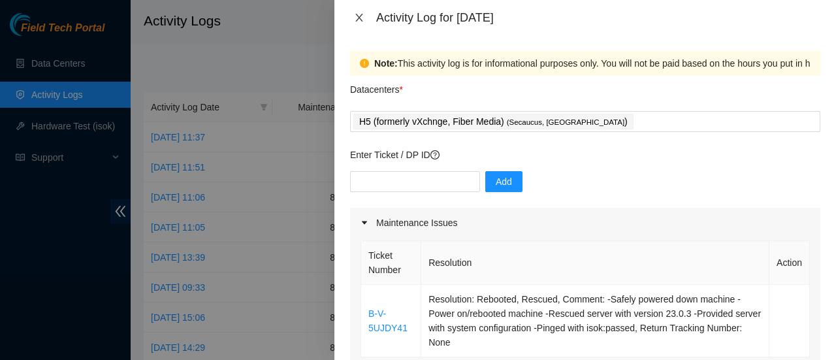
click at [361, 16] on icon "close" at bounding box center [359, 18] width 7 height 8
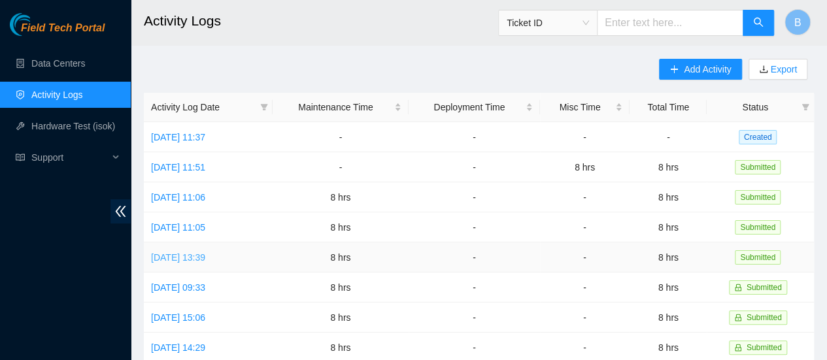
click at [205, 257] on link "[DATE] 13:39" at bounding box center [178, 257] width 54 height 10
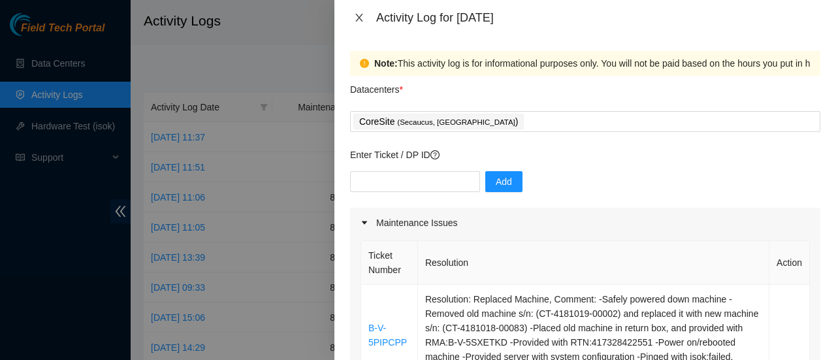
click at [361, 15] on icon "close" at bounding box center [359, 17] width 10 height 10
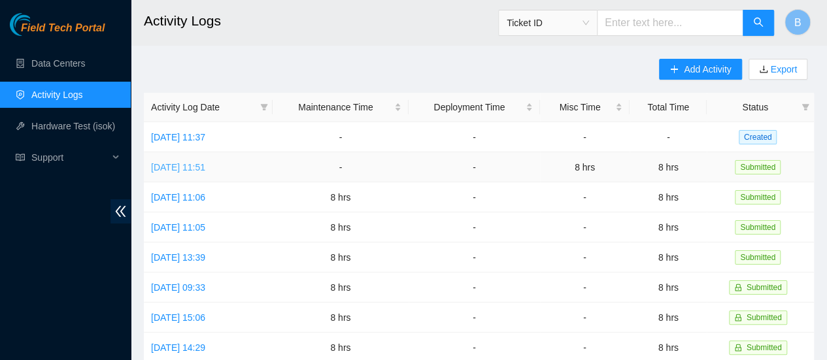
click at [205, 165] on link "[DATE] 11:51" at bounding box center [178, 167] width 54 height 10
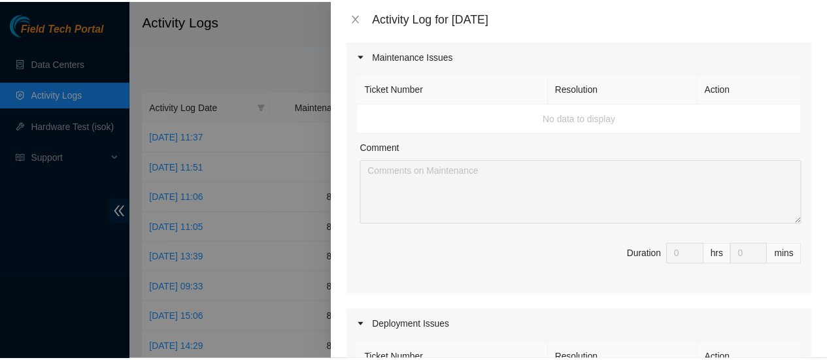
scroll to position [168, 0]
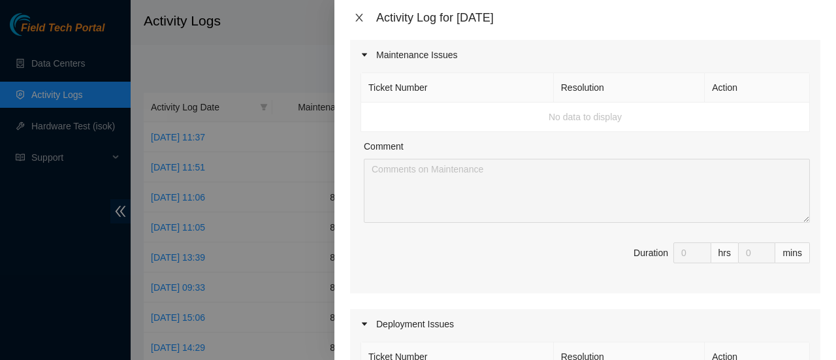
click at [358, 17] on icon "close" at bounding box center [359, 17] width 10 height 10
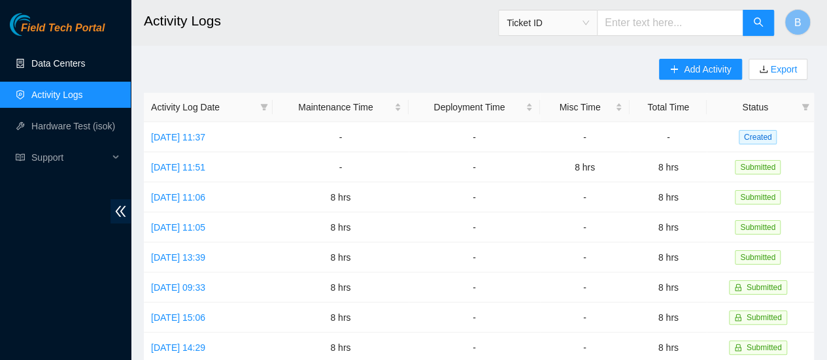
click at [41, 61] on link "Data Centers" at bounding box center [58, 63] width 54 height 10
